Goal: Check status: Check status

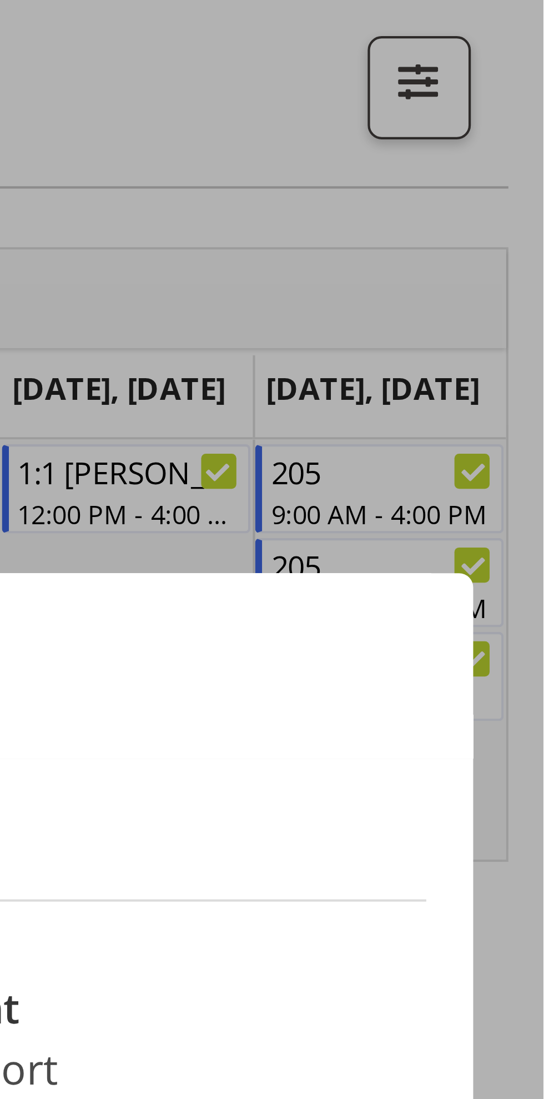
click at [539, 338] on div at bounding box center [272, 549] width 544 height 1099
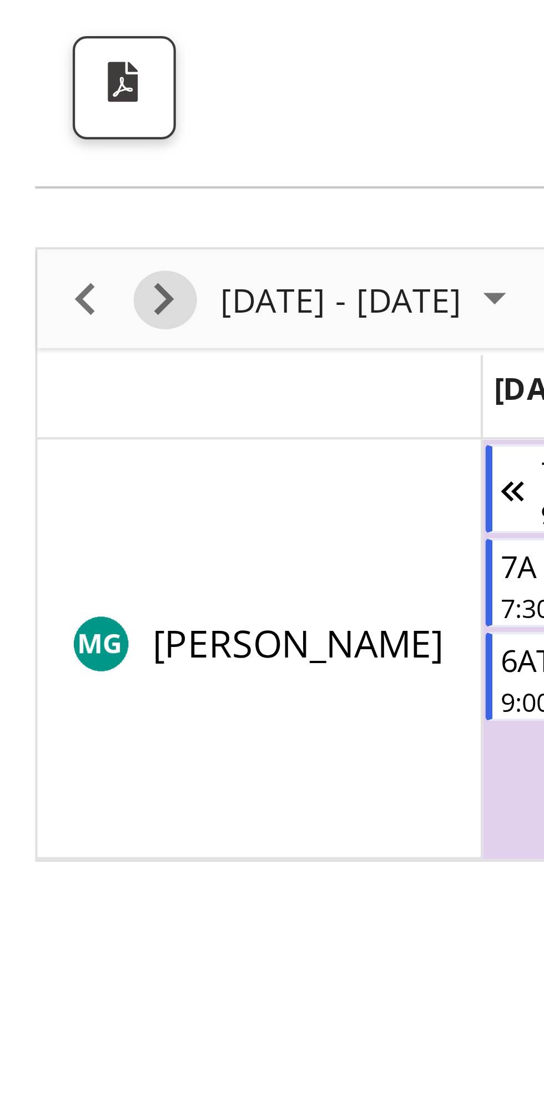
click at [41, 167] on span "Next" at bounding box center [38, 171] width 13 height 14
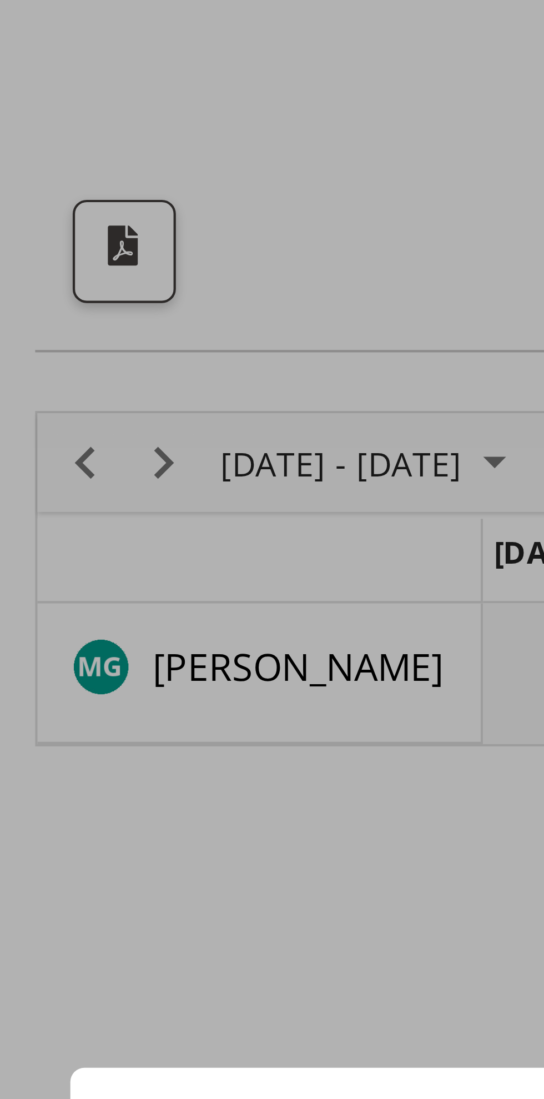
click at [24, 168] on div at bounding box center [272, 549] width 544 height 1099
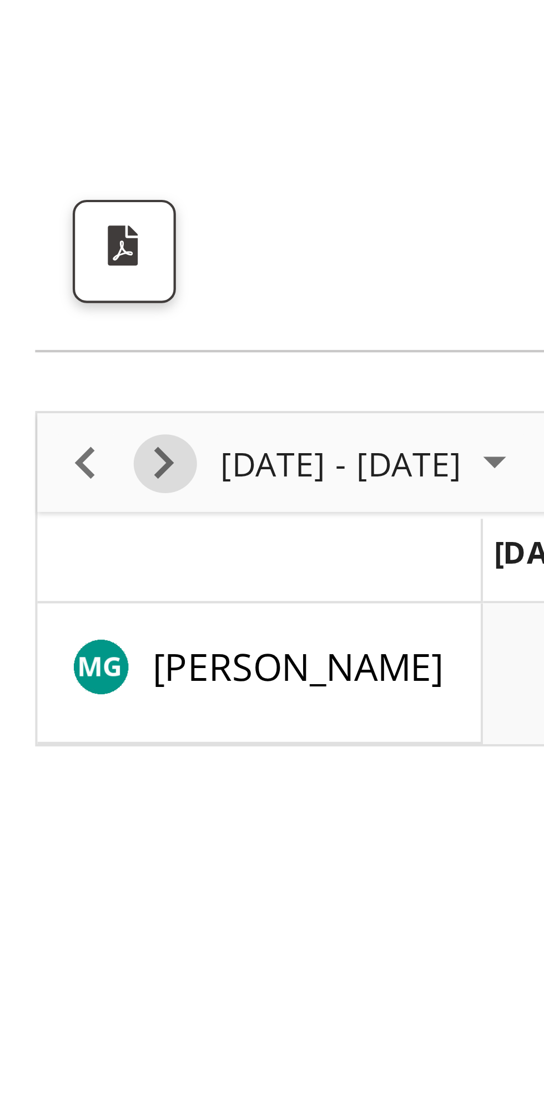
click at [42, 169] on span "Next" at bounding box center [38, 171] width 13 height 14
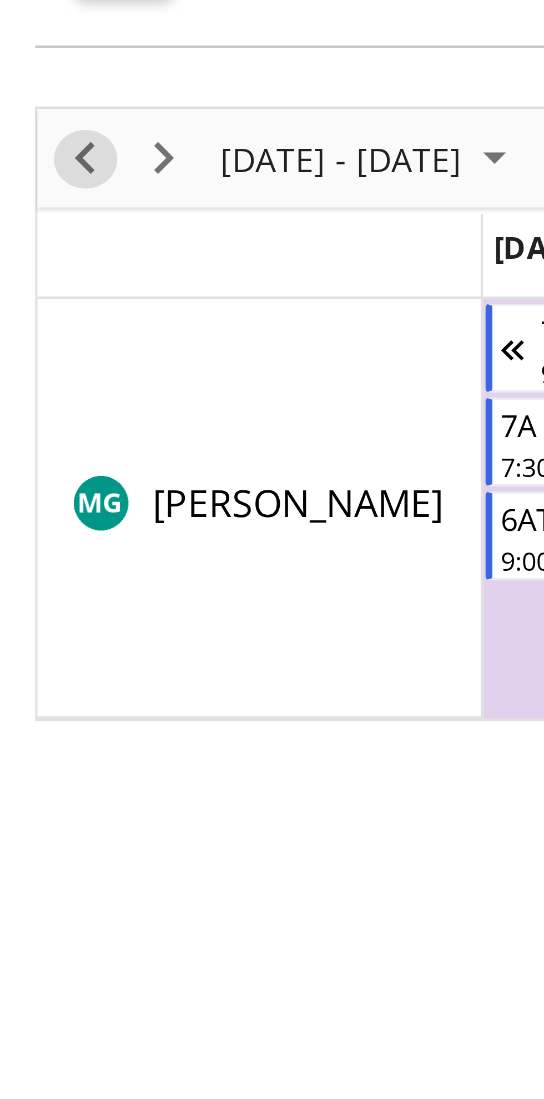
click at [23, 169] on span "Previous" at bounding box center [19, 171] width 13 height 14
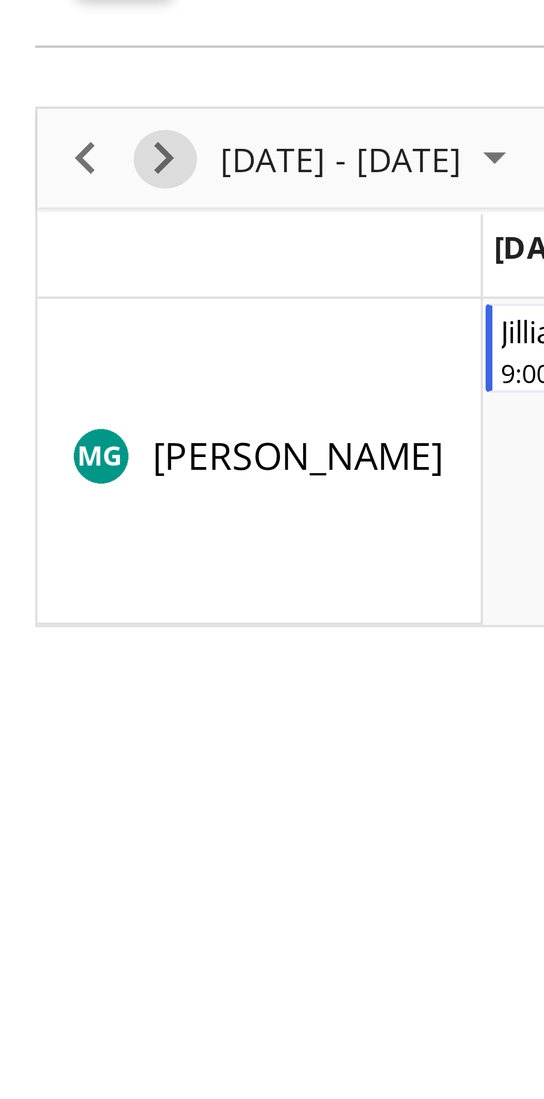
click at [40, 168] on span "Next" at bounding box center [38, 171] width 13 height 14
